Goal: Navigation & Orientation: Find specific page/section

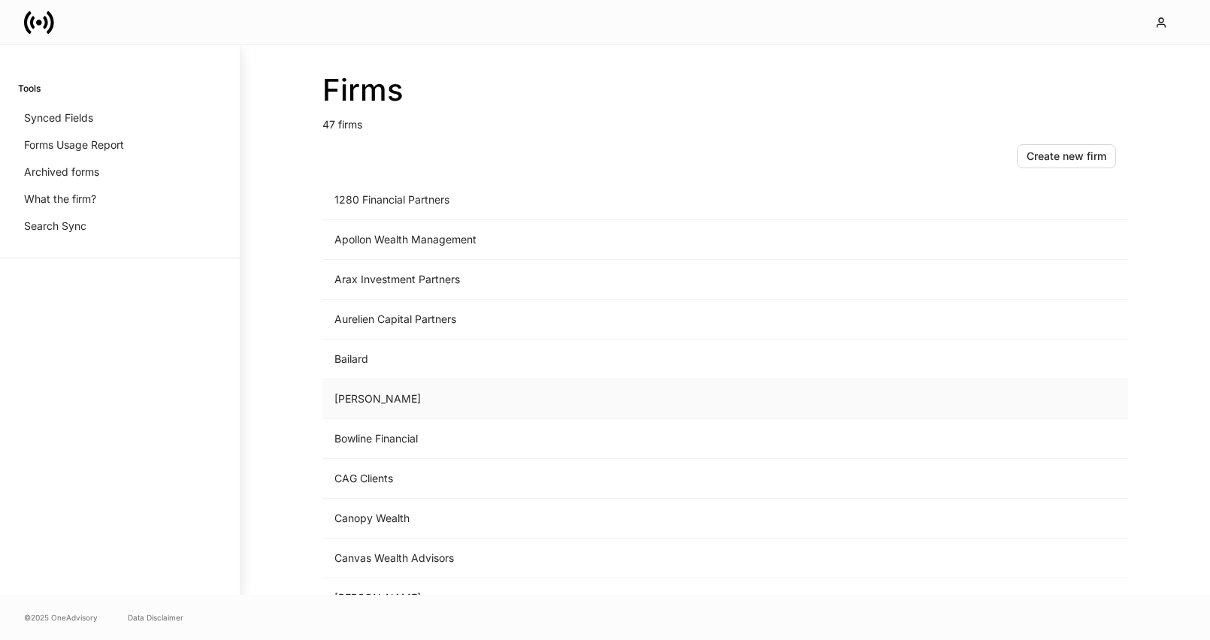
scroll to position [59, 0]
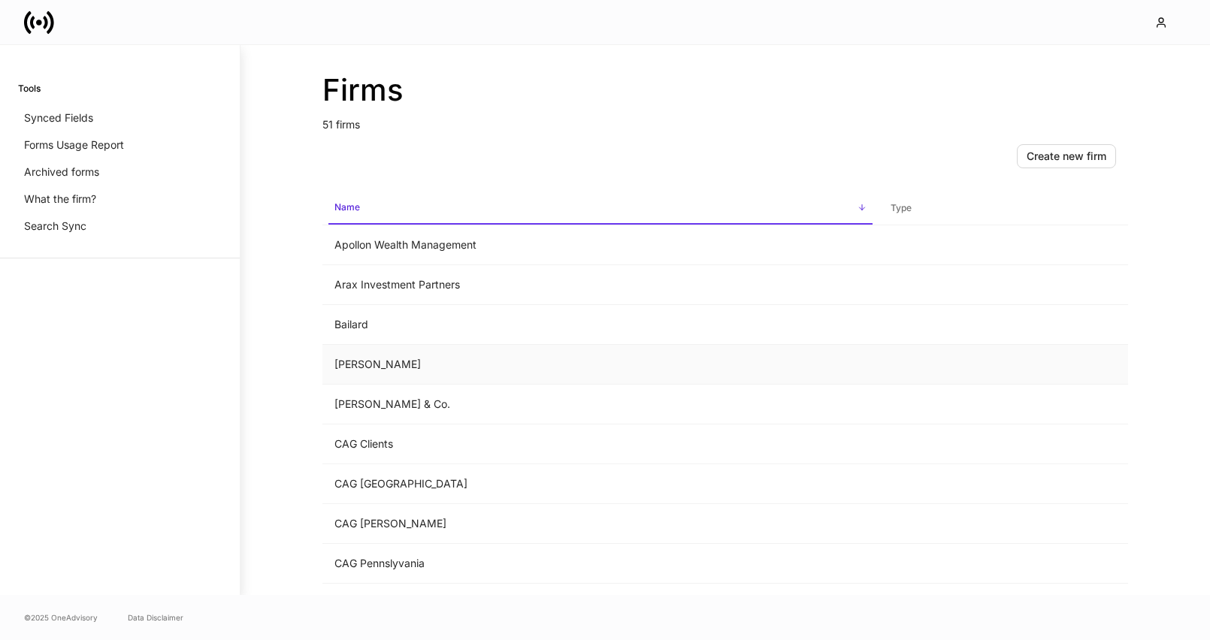
click at [457, 371] on td "[PERSON_NAME]" at bounding box center [600, 365] width 556 height 40
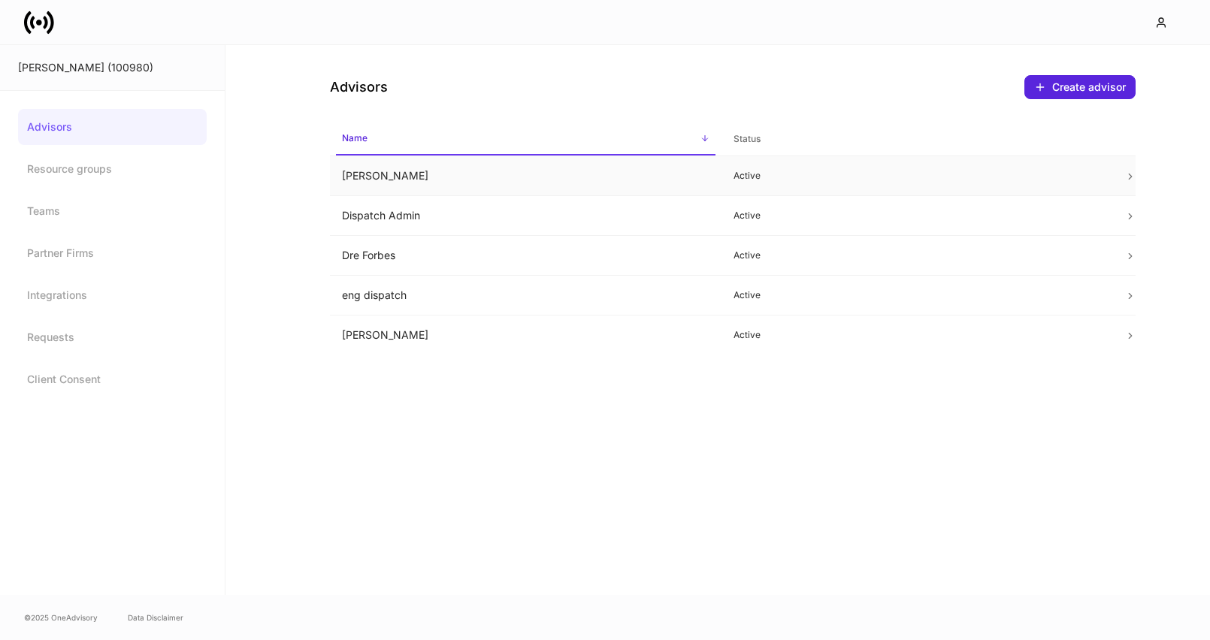
click at [784, 182] on td "Active" at bounding box center [916, 176] width 391 height 40
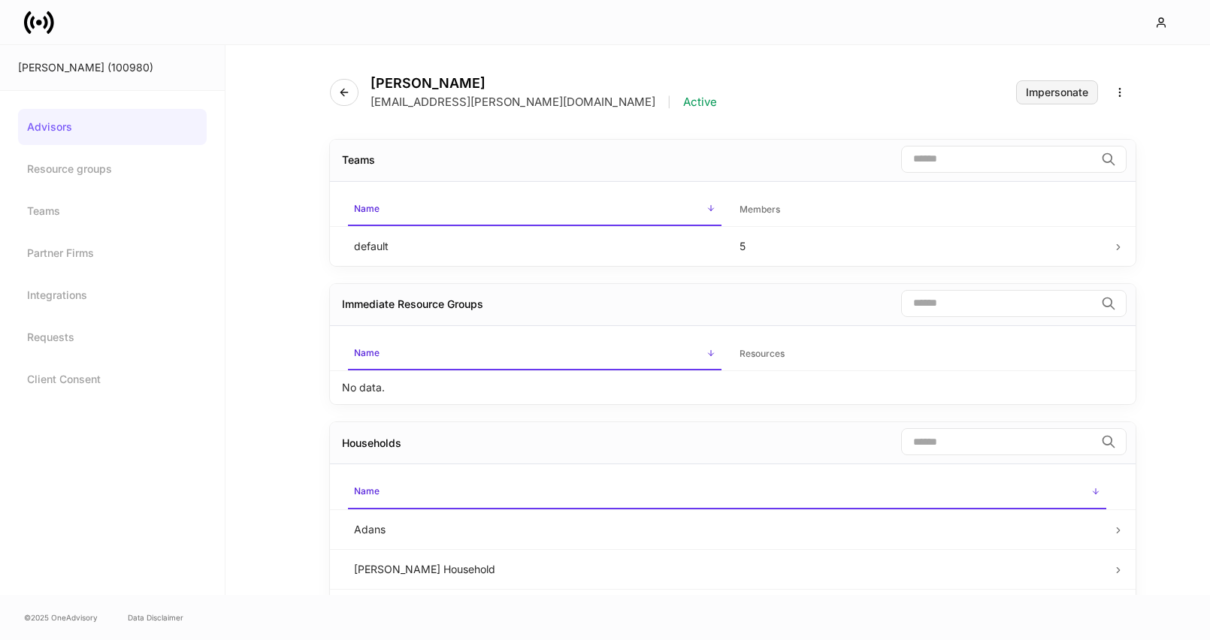
click at [1058, 87] on div "Impersonate" at bounding box center [1057, 92] width 62 height 11
